Goal: Find specific page/section: Find specific page/section

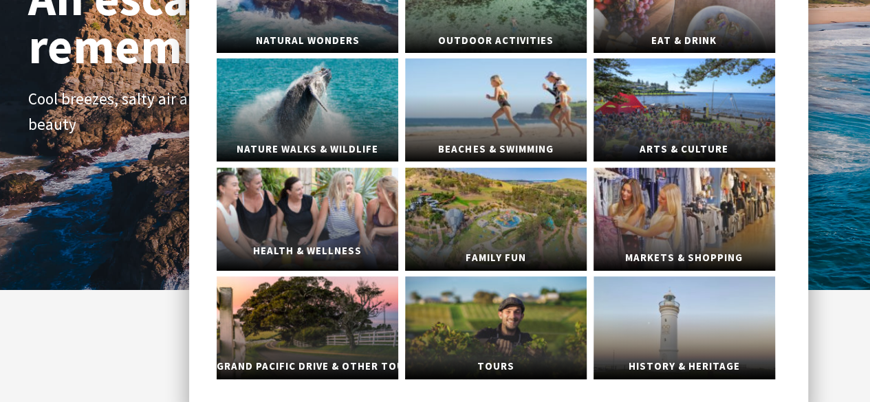
scroll to position [191, 0]
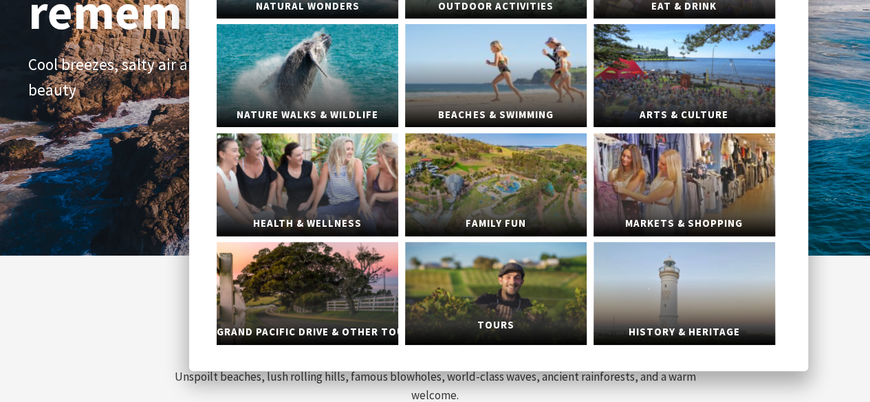
click at [529, 301] on link "Tours" at bounding box center [496, 293] width 182 height 103
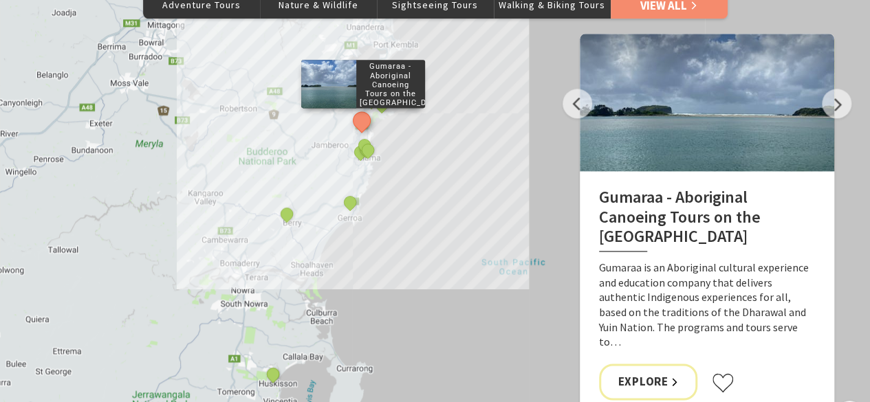
scroll to position [873, 0]
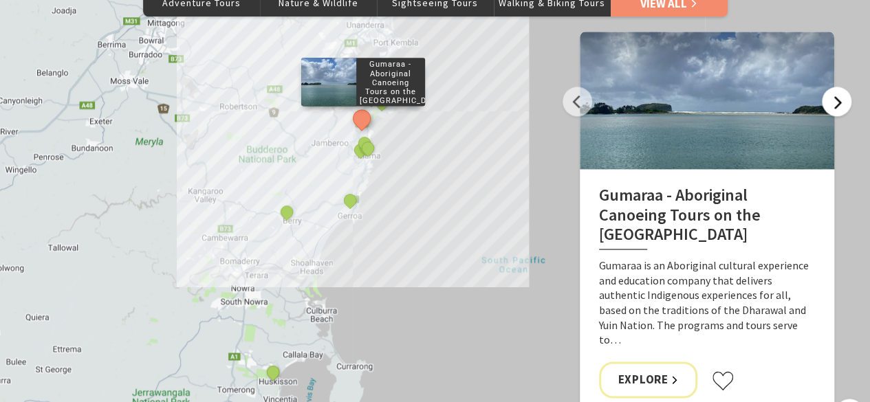
click at [834, 107] on button "Next" at bounding box center [837, 102] width 30 height 30
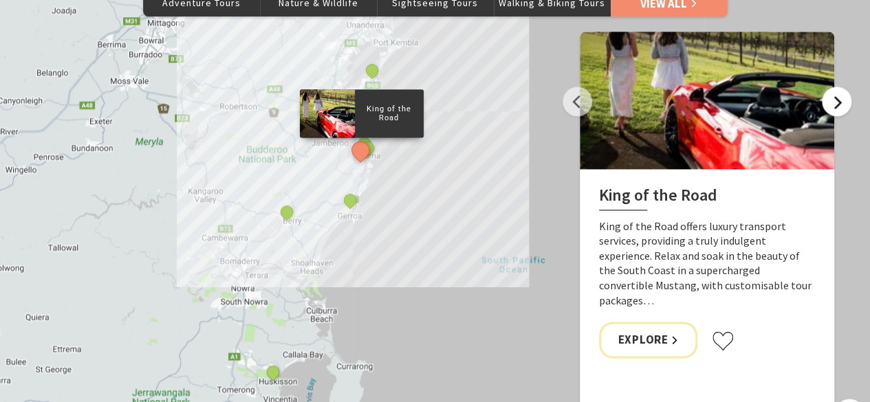
click at [834, 107] on button "Next" at bounding box center [837, 102] width 30 height 30
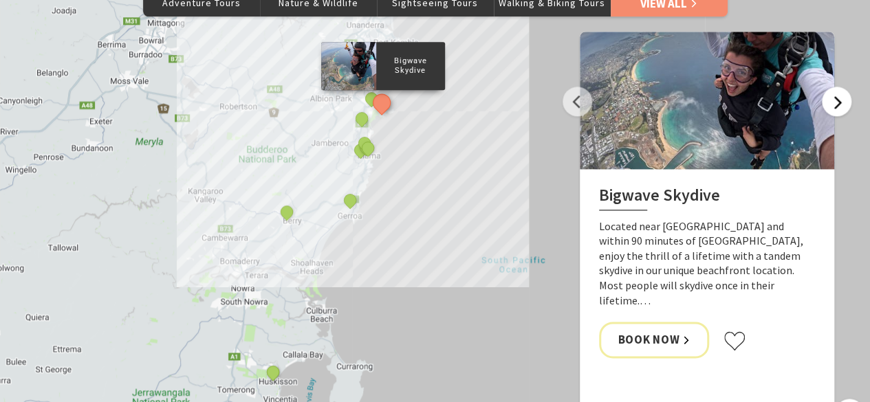
click at [834, 107] on button "Next" at bounding box center [837, 102] width 30 height 30
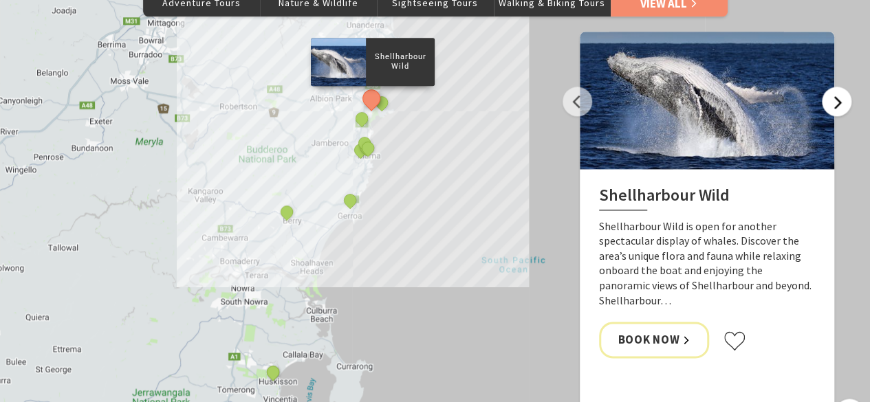
click at [834, 107] on button "Next" at bounding box center [837, 102] width 30 height 30
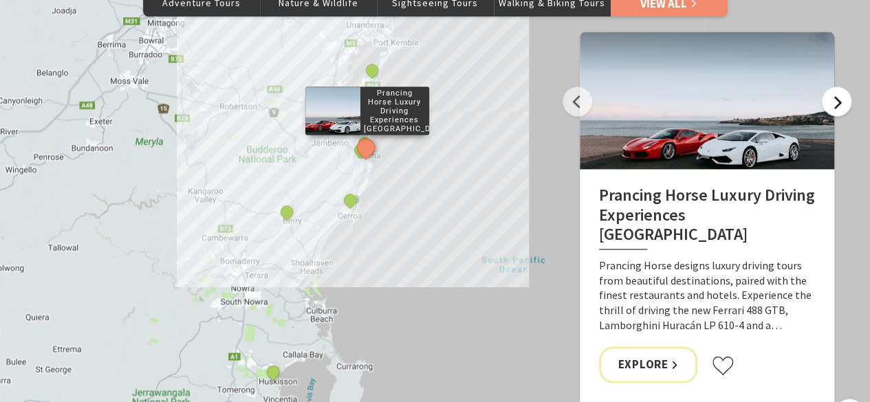
click at [834, 107] on button "Next" at bounding box center [837, 102] width 30 height 30
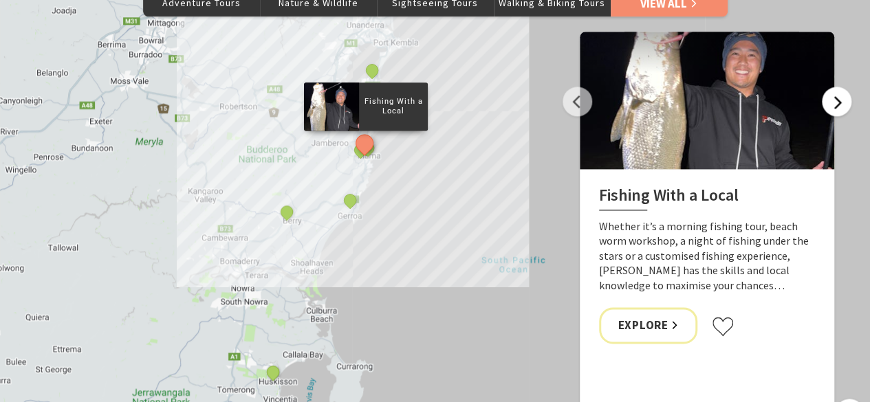
click at [834, 107] on button "Next" at bounding box center [837, 102] width 30 height 30
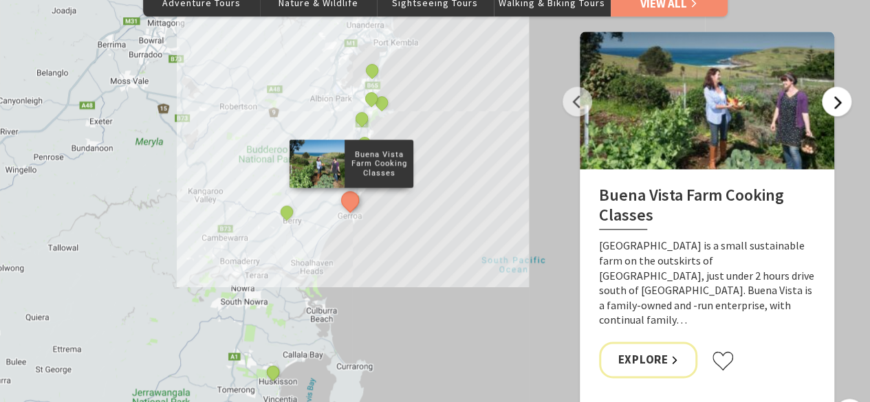
click at [834, 107] on button "Next" at bounding box center [837, 102] width 30 height 30
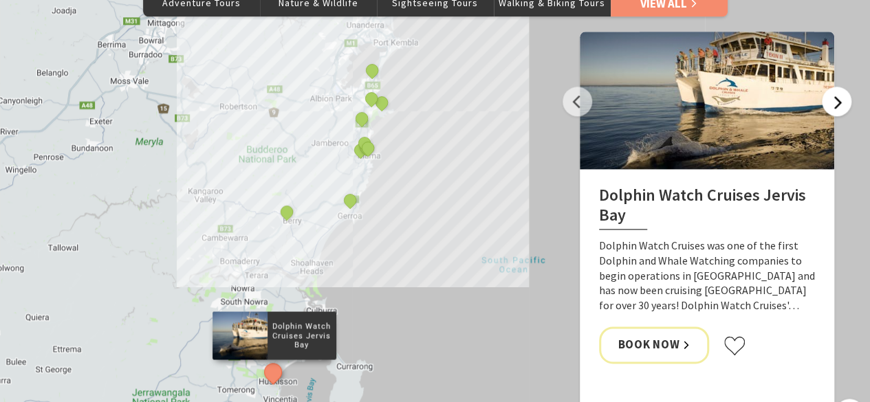
click at [834, 107] on button "Next" at bounding box center [837, 102] width 30 height 30
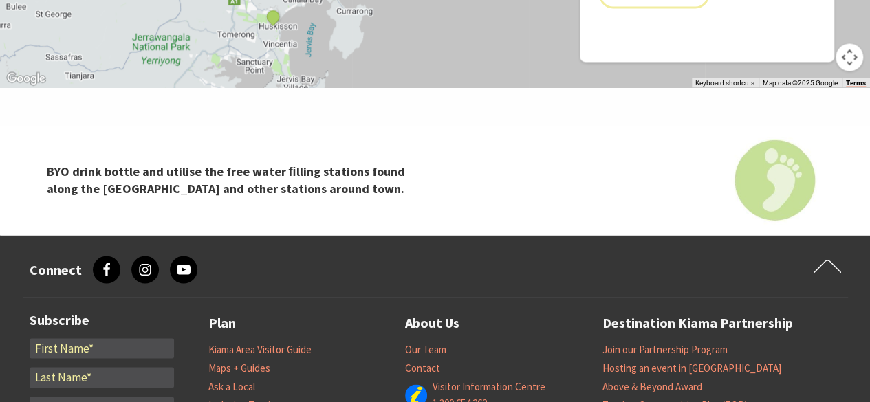
scroll to position [1229, 0]
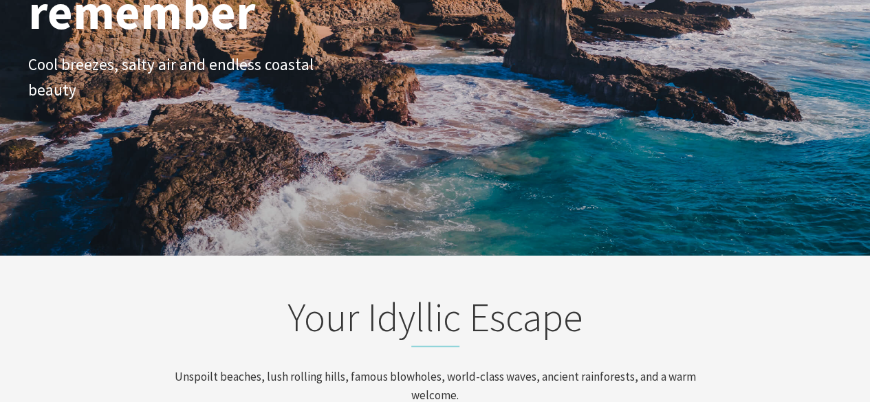
scroll to position [238, 880]
